Goal: Information Seeking & Learning: Learn about a topic

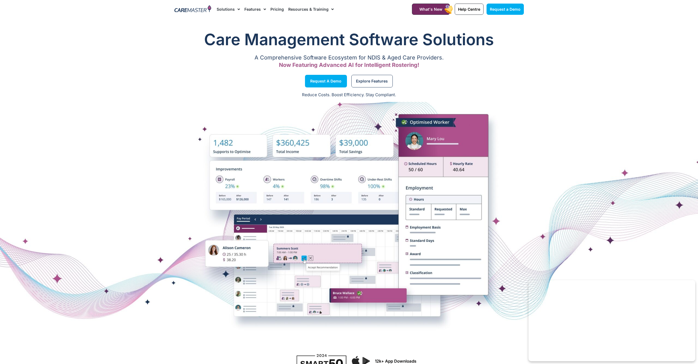
click at [274, 10] on link "Pricing" at bounding box center [276, 9] width 13 height 18
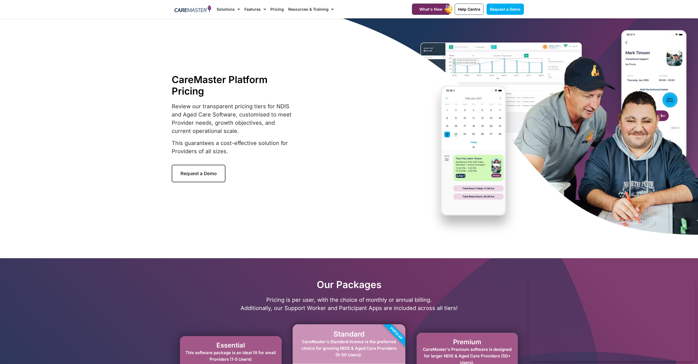
click at [276, 10] on link "Pricing" at bounding box center [276, 9] width 13 height 18
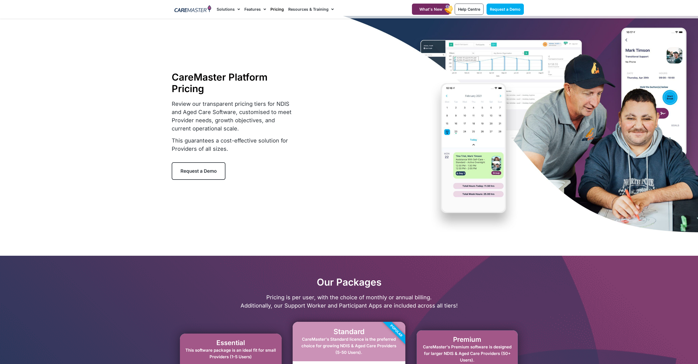
scroll to position [158, 0]
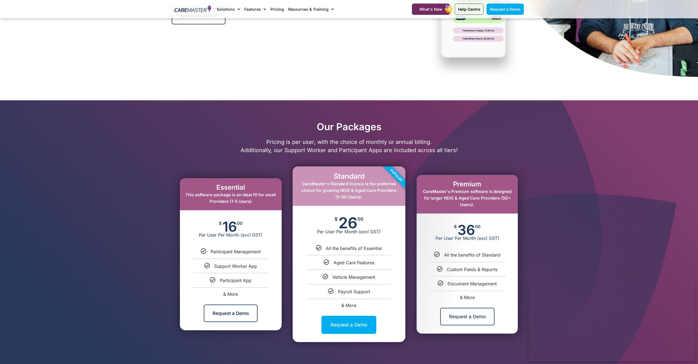
drag, startPoint x: 193, startPoint y: 194, endPoint x: 265, endPoint y: 204, distance: 72.3
click at [265, 204] on div "Essential This software package is an ideal fit for small Providers (1-5 Users)" at bounding box center [231, 194] width 102 height 32
click at [327, 261] on icon at bounding box center [327, 263] width 6 height 6
click at [327, 262] on icon at bounding box center [327, 263] width 6 height 6
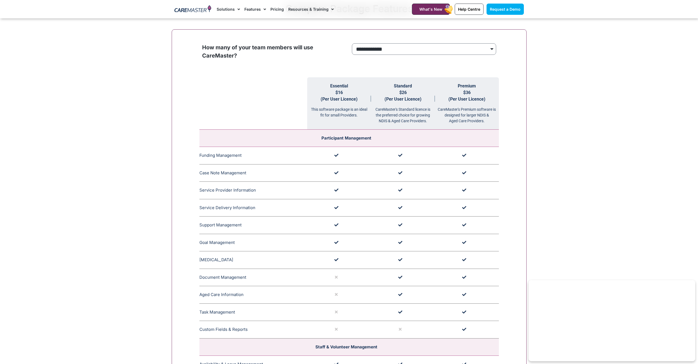
scroll to position [293, 0]
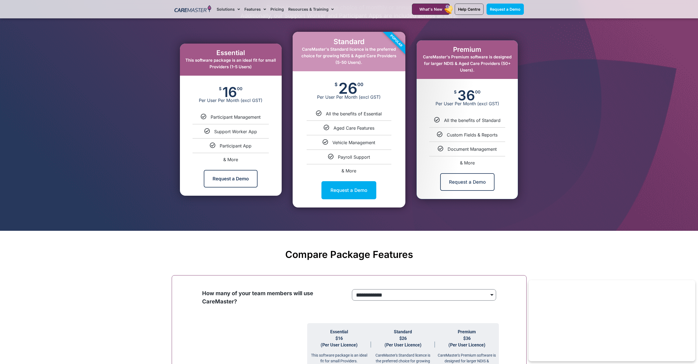
click at [389, 300] on select "**********" at bounding box center [424, 295] width 144 height 12
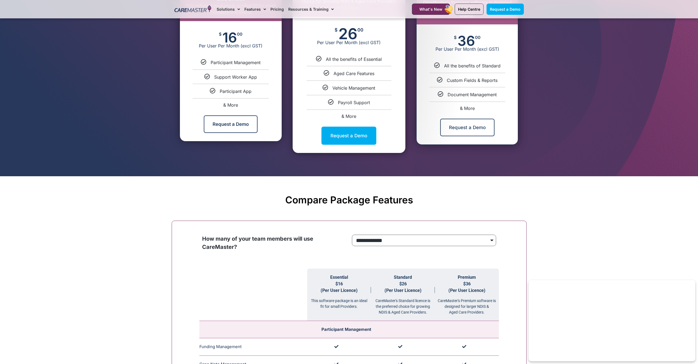
scroll to position [356, 0]
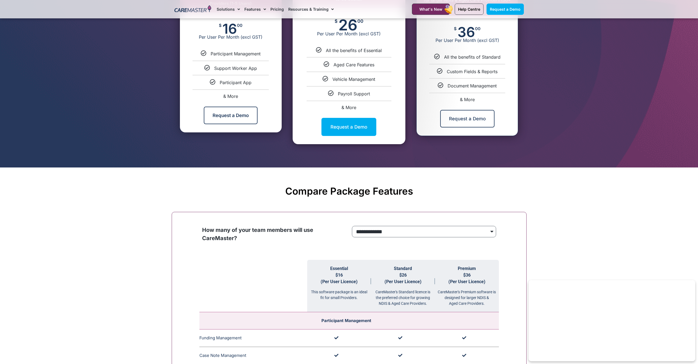
click at [386, 232] on select "**********" at bounding box center [424, 232] width 144 height 12
select select "***"
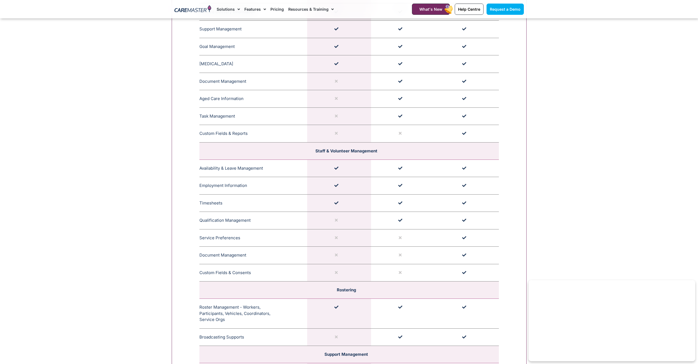
scroll to position [572, 0]
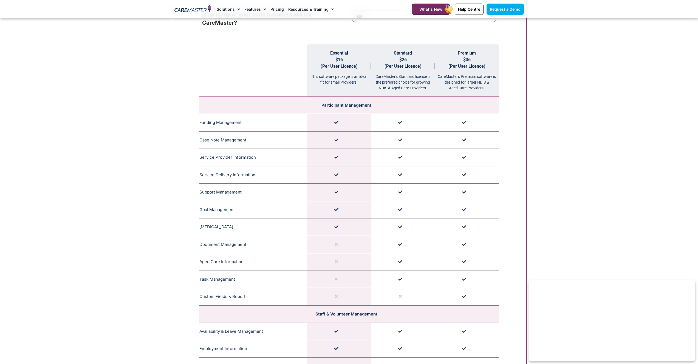
click at [338, 122] on td at bounding box center [339, 123] width 64 height 18
click at [338, 138] on td at bounding box center [339, 140] width 64 height 18
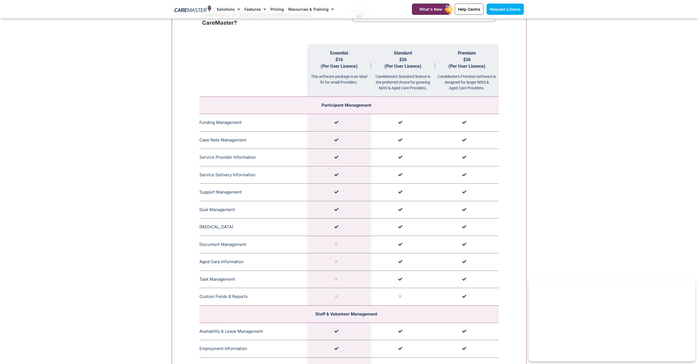
click at [338, 138] on td at bounding box center [339, 140] width 64 height 18
click at [340, 170] on td at bounding box center [339, 175] width 64 height 18
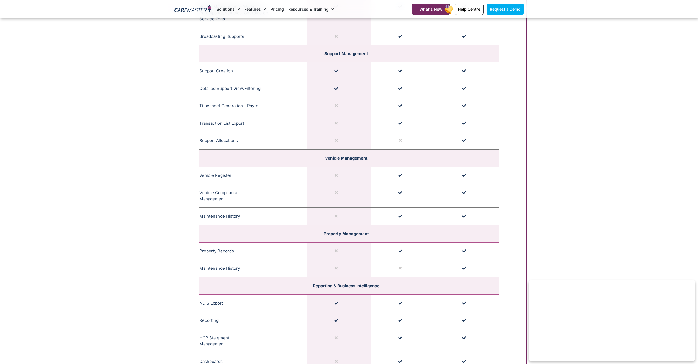
scroll to position [0, 0]
